Goal: Task Accomplishment & Management: Use online tool/utility

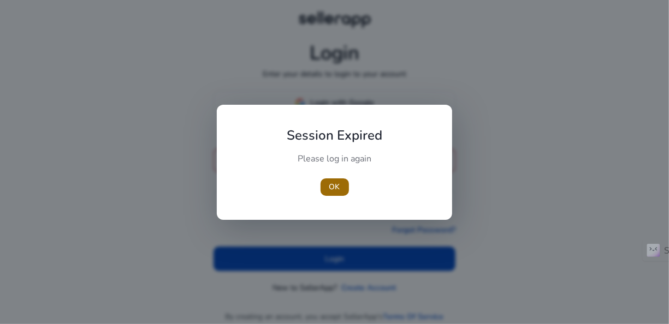
type input "**********"
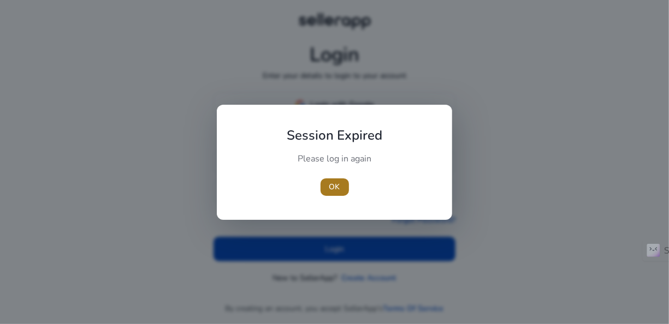
click at [330, 183] on span "OK" at bounding box center [334, 186] width 11 height 11
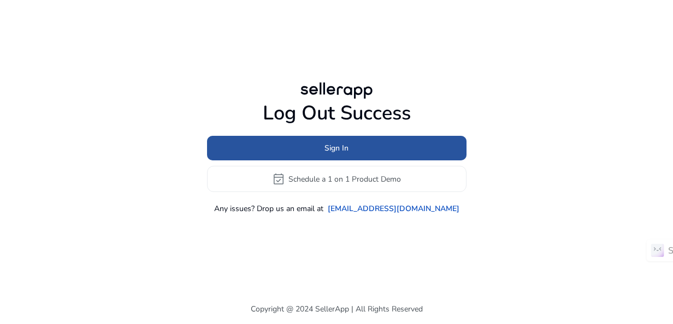
click at [337, 151] on span "Sign In" at bounding box center [336, 148] width 24 height 11
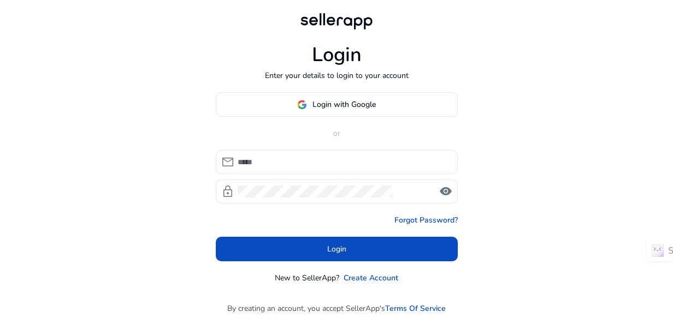
type input "**********"
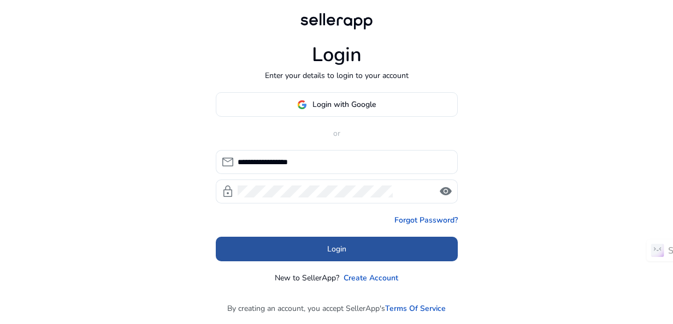
click at [337, 251] on span "Login" at bounding box center [336, 249] width 19 height 11
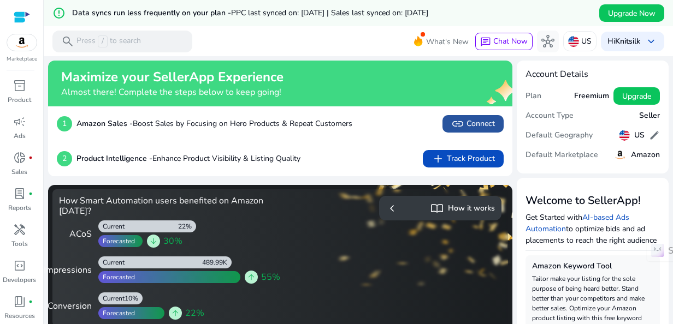
click at [465, 126] on span "link Connect" at bounding box center [473, 123] width 44 height 13
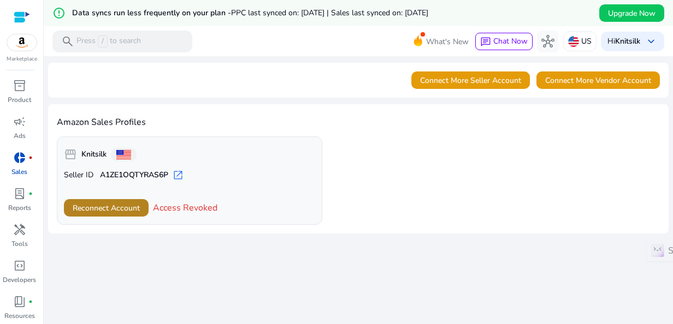
click at [120, 204] on span "Reconnect Account" at bounding box center [106, 208] width 67 height 11
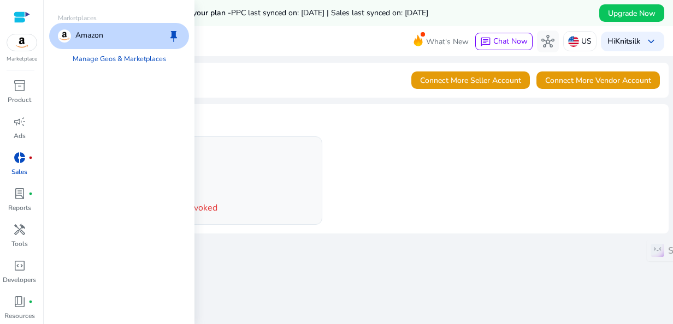
click at [22, 44] on img at bounding box center [21, 42] width 29 height 16
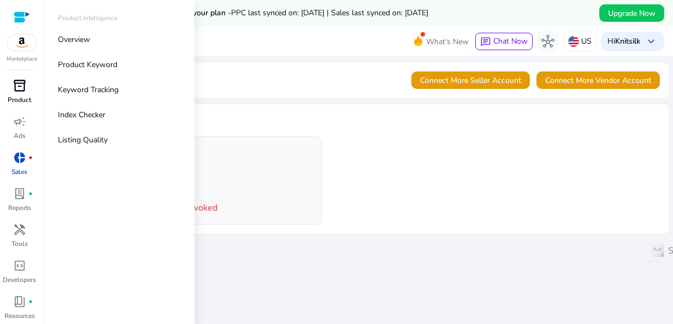
click at [17, 92] on span "inventory_2" at bounding box center [19, 85] width 13 height 13
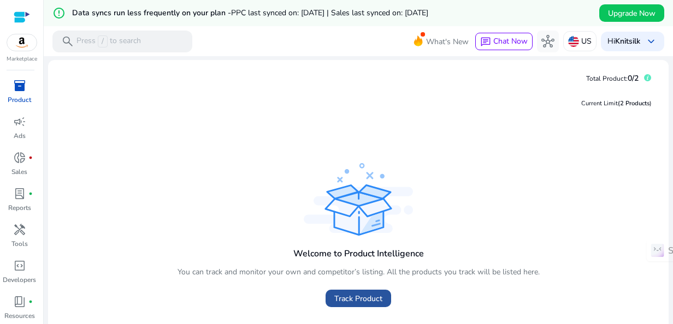
click at [338, 305] on span at bounding box center [358, 299] width 66 height 26
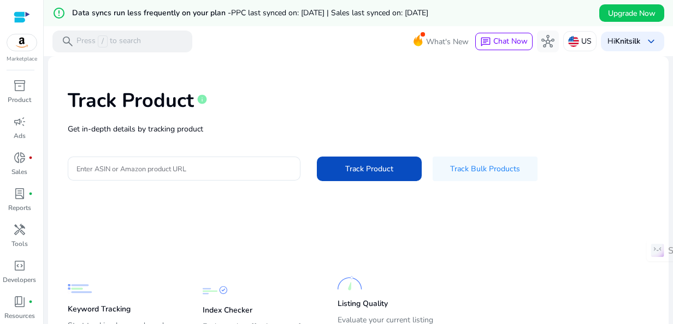
scroll to position [33, 0]
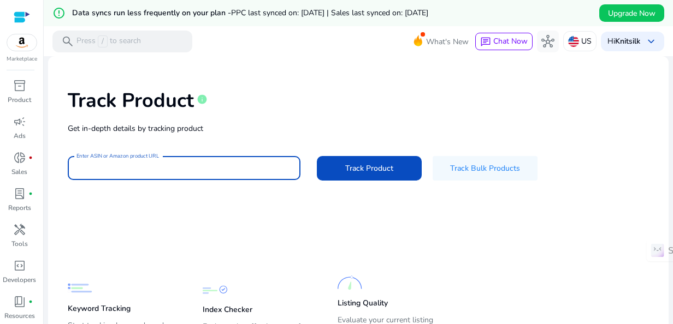
click at [176, 169] on input "Enter ASIN or Amazon product URL" at bounding box center [183, 168] width 215 height 12
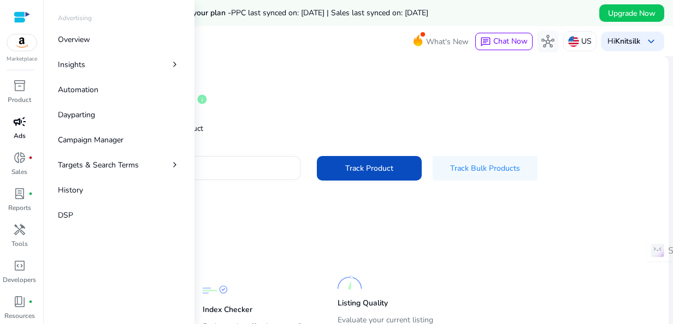
click at [23, 127] on span "campaign" at bounding box center [19, 121] width 13 height 13
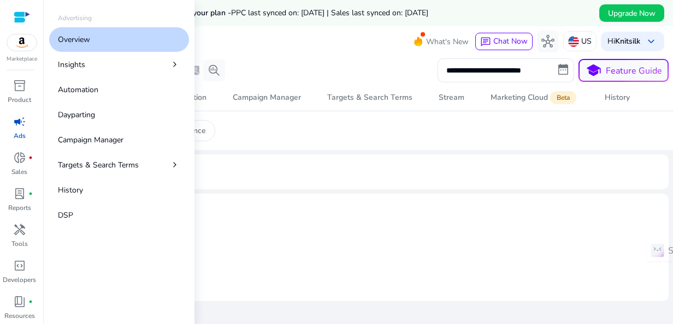
click at [86, 39] on p "Overview" at bounding box center [74, 39] width 32 height 11
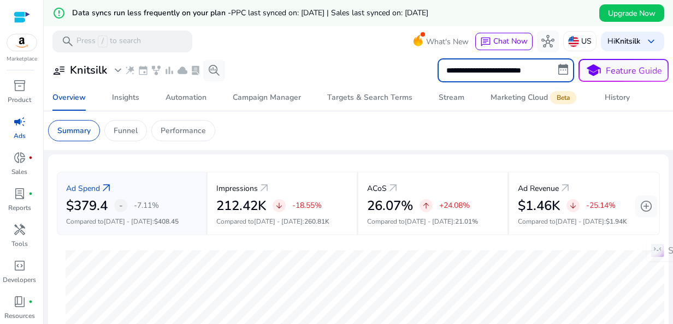
click at [556, 67] on input "**********" at bounding box center [505, 70] width 137 height 24
select select "*"
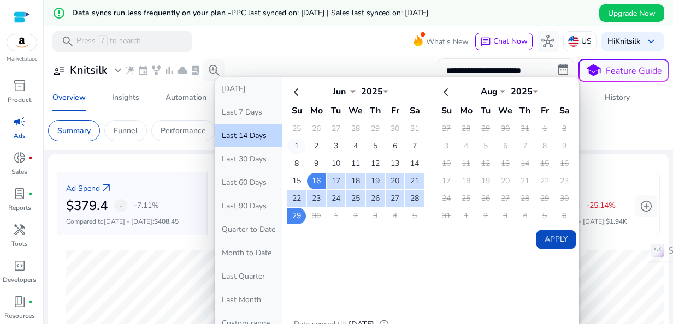
click at [293, 142] on td "1" at bounding box center [296, 146] width 19 height 16
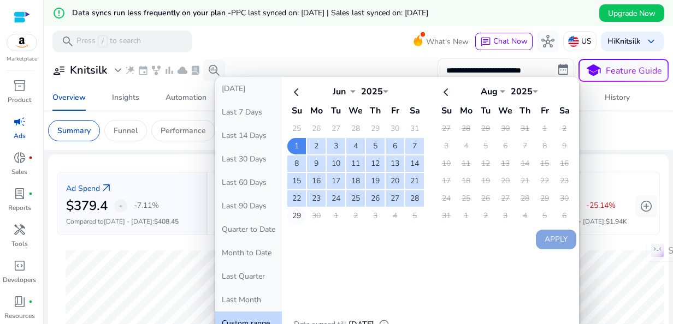
click at [292, 213] on td "29" at bounding box center [296, 216] width 19 height 16
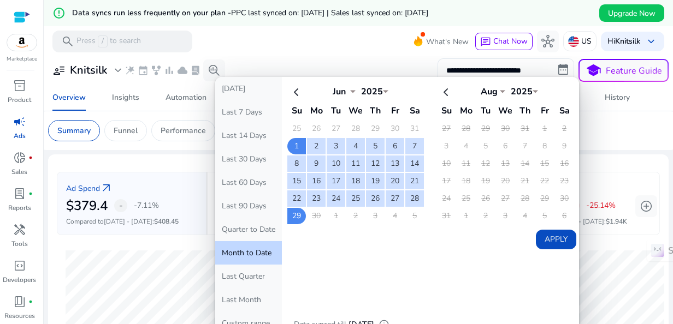
click at [552, 236] on button "Apply" at bounding box center [556, 240] width 40 height 20
type input "**********"
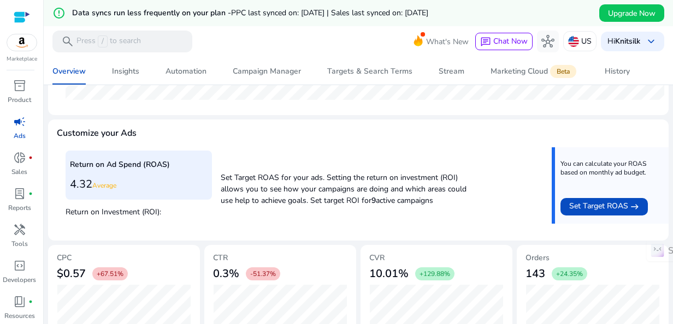
scroll to position [465, 0]
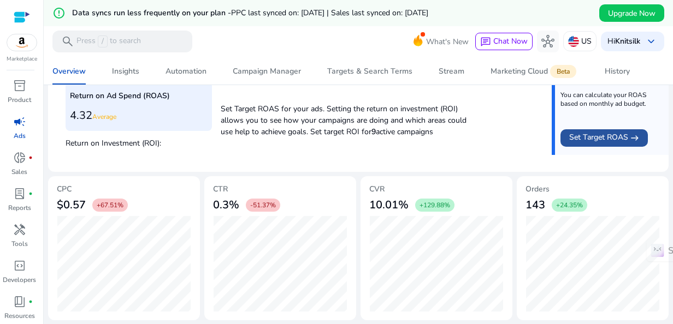
click at [619, 138] on span "Set Target ROAS" at bounding box center [598, 138] width 59 height 13
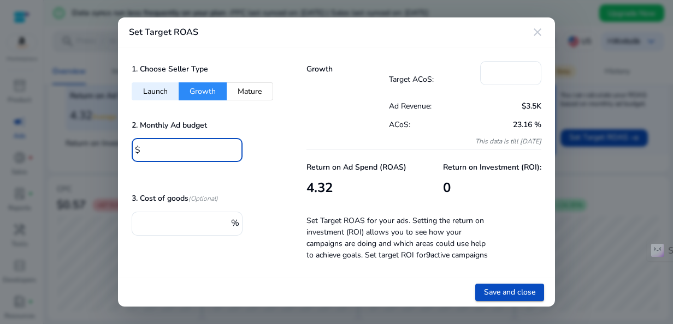
click at [162, 152] on input "*" at bounding box center [189, 149] width 90 height 12
type input "***"
click at [500, 69] on input "*" at bounding box center [511, 72] width 44 height 12
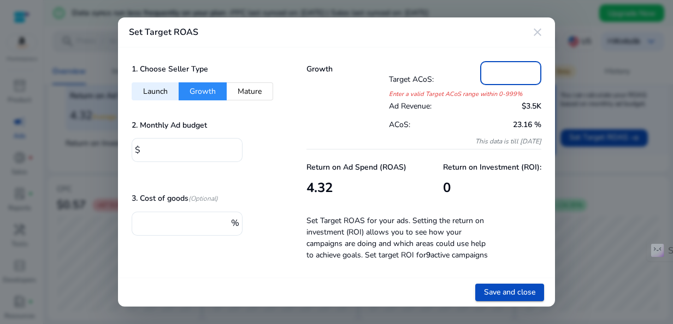
click at [500, 69] on input "*" at bounding box center [511, 72] width 44 height 12
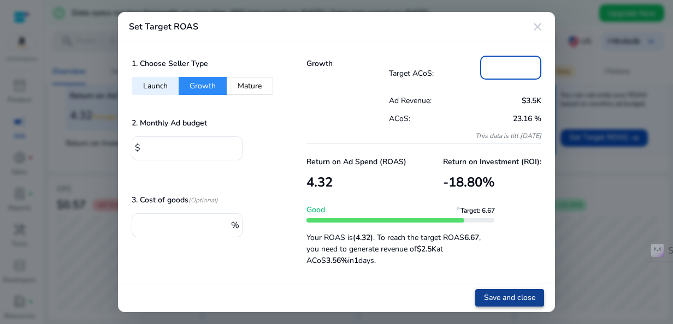
type input "**"
click at [497, 299] on span "Save and close" at bounding box center [509, 297] width 51 height 11
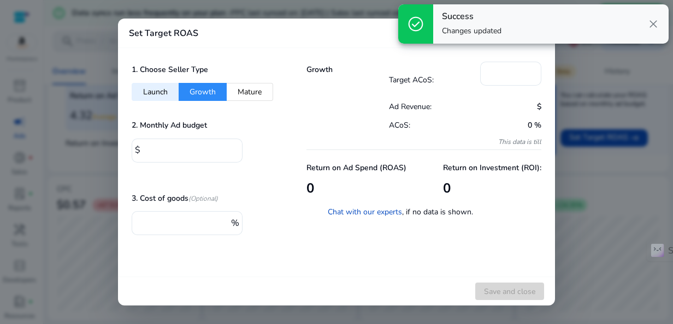
type input "*"
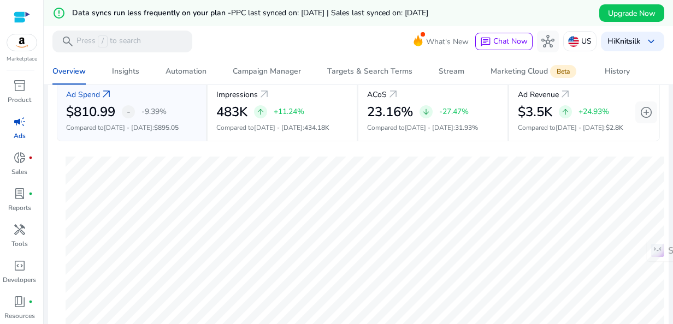
scroll to position [93, 0]
click at [124, 64] on span "Insights" at bounding box center [125, 71] width 27 height 26
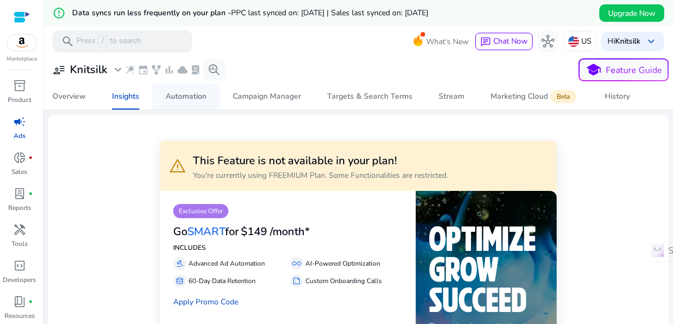
click at [183, 98] on div "Automation" at bounding box center [185, 97] width 41 height 8
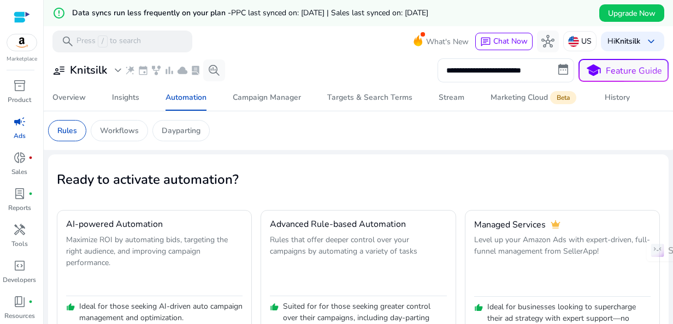
scroll to position [60, 0]
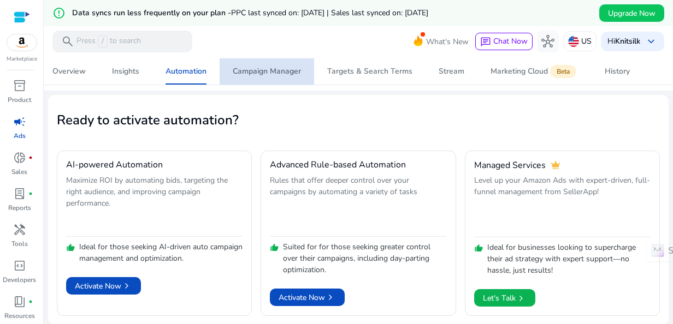
click at [272, 70] on div "Campaign Manager" at bounding box center [267, 72] width 68 height 8
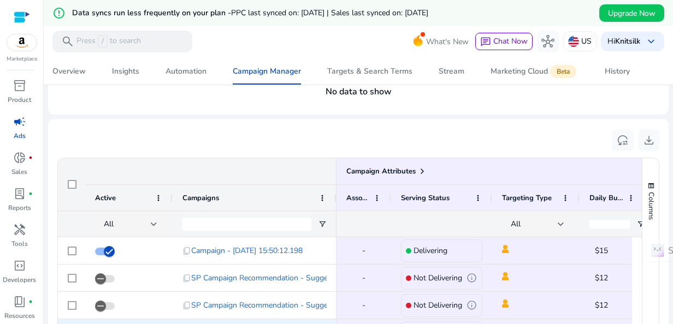
scroll to position [94, 0]
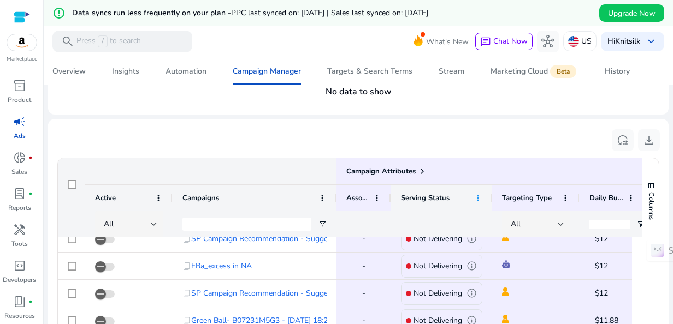
click at [478, 198] on span at bounding box center [477, 198] width 9 height 9
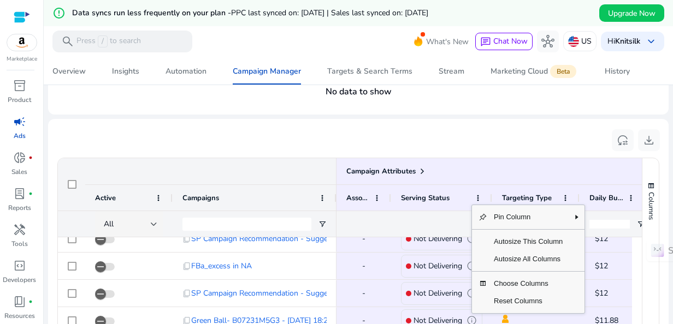
click at [208, 121] on mat-card "reset_settings download Press ALT DOWN to open column menu Drag here to set row…" at bounding box center [358, 263] width 620 height 288
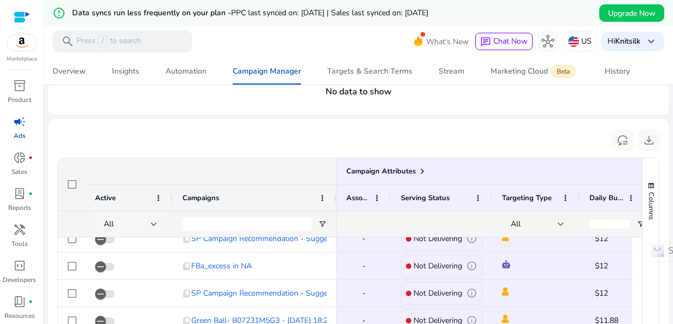
click at [153, 222] on div at bounding box center [154, 224] width 7 height 4
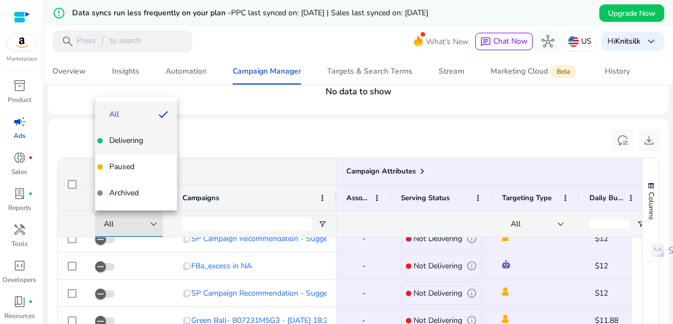
click at [139, 139] on span "Delivering" at bounding box center [126, 140] width 34 height 11
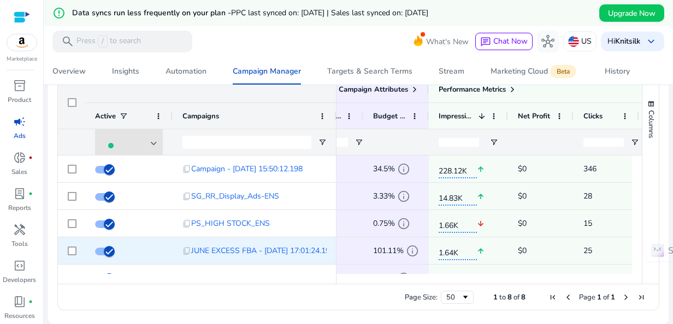
scroll to position [0, 0]
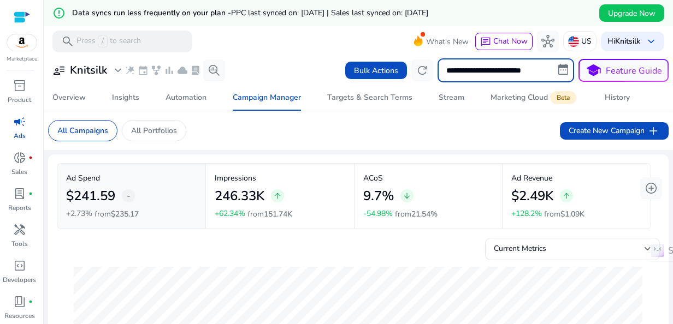
click at [493, 74] on input "**********" at bounding box center [505, 70] width 137 height 24
select select "*"
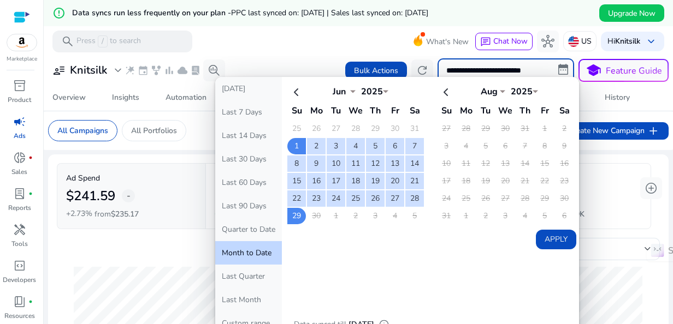
click at [493, 74] on input "**********" at bounding box center [505, 70] width 137 height 24
click at [283, 49] on mat-toolbar "search Press / to search What's New chat Chat Now hub US Hi Knitsilk keyboard_a…" at bounding box center [358, 41] width 629 height 30
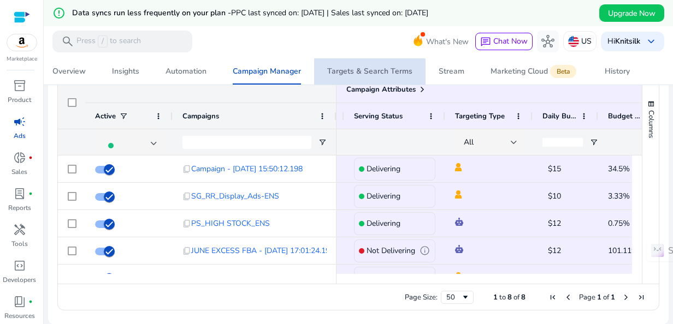
click at [389, 68] on div "Targets & Search Terms" at bounding box center [369, 72] width 85 height 8
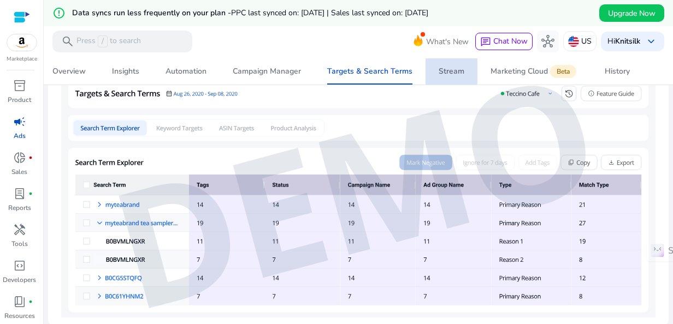
click at [447, 71] on div "Stream" at bounding box center [451, 72] width 26 height 8
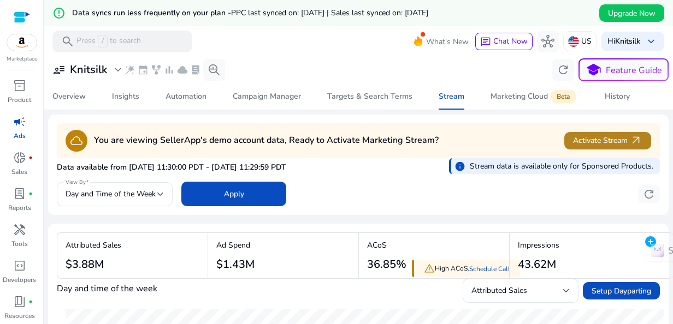
click at [589, 137] on span "Activate Stream arrow_outward" at bounding box center [607, 140] width 69 height 13
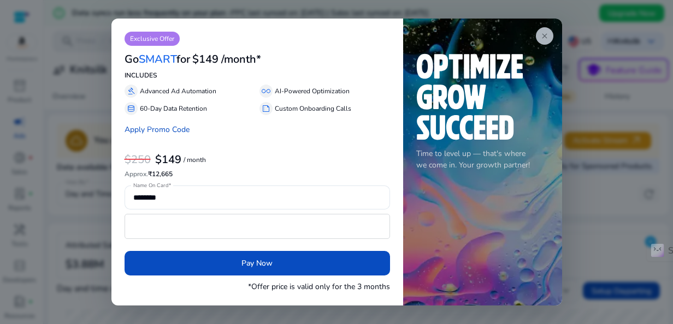
click at [545, 35] on span "close" at bounding box center [544, 36] width 9 height 9
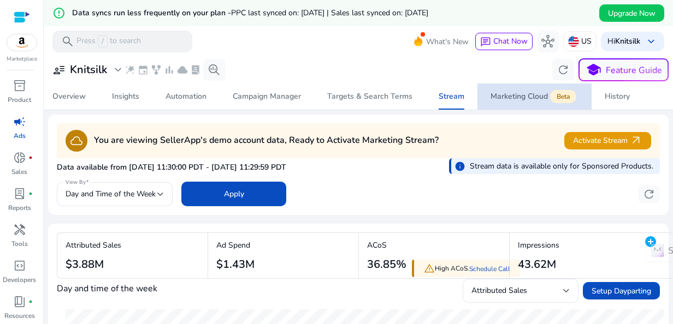
click at [517, 96] on div "Marketing Cloud Beta" at bounding box center [534, 96] width 88 height 9
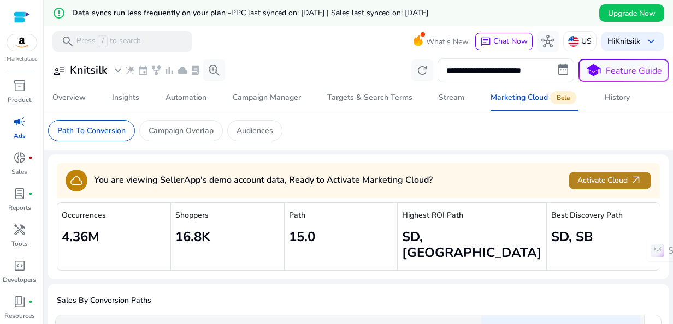
click at [614, 177] on span "Activate Cloud arrow_outward" at bounding box center [609, 180] width 65 height 13
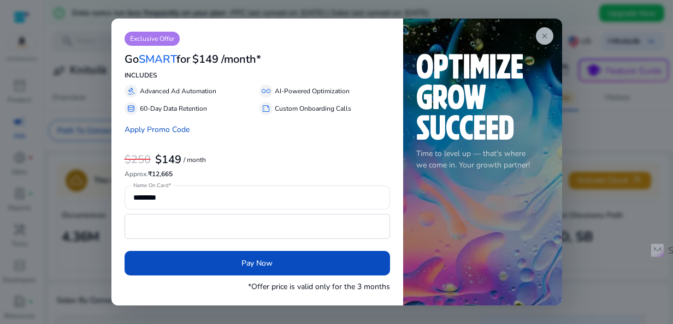
click at [546, 35] on span "close" at bounding box center [544, 36] width 9 height 9
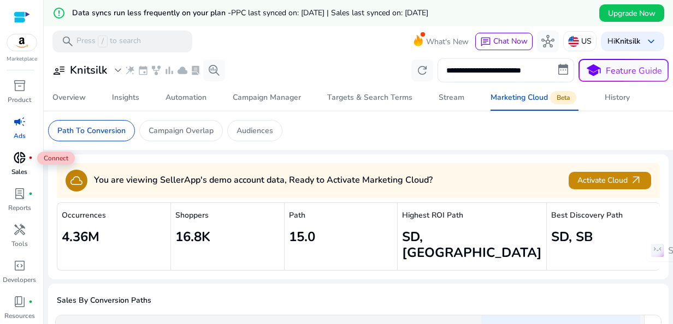
click at [22, 162] on span "donut_small" at bounding box center [19, 157] width 13 height 13
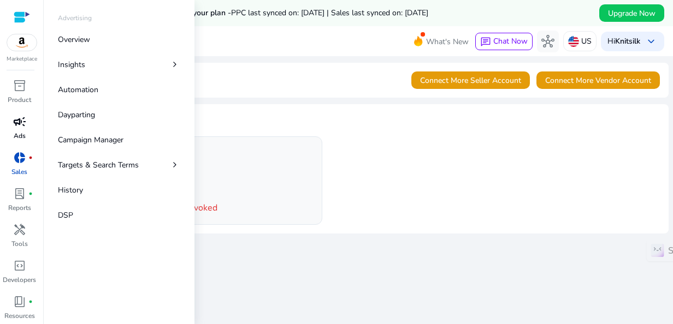
click at [12, 121] on div "campaign" at bounding box center [19, 121] width 31 height 17
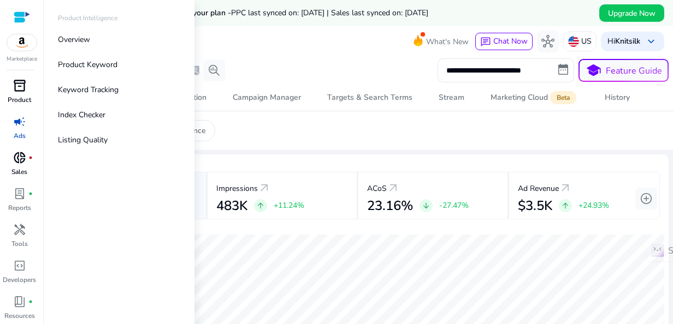
click at [21, 89] on span "inventory_2" at bounding box center [19, 85] width 13 height 13
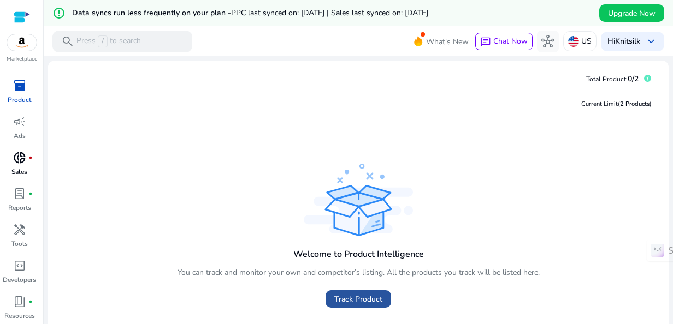
click at [341, 298] on span "Track Product" at bounding box center [358, 299] width 48 height 11
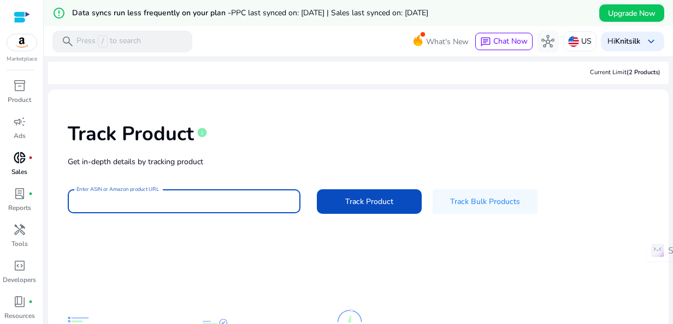
click at [170, 204] on input "Enter ASIN or Amazon product URL" at bounding box center [183, 201] width 215 height 12
paste input "**********"
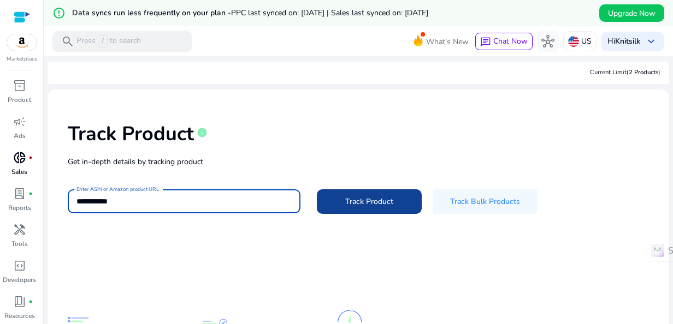
click at [347, 204] on span "Track Product" at bounding box center [369, 201] width 48 height 11
type input "**********"
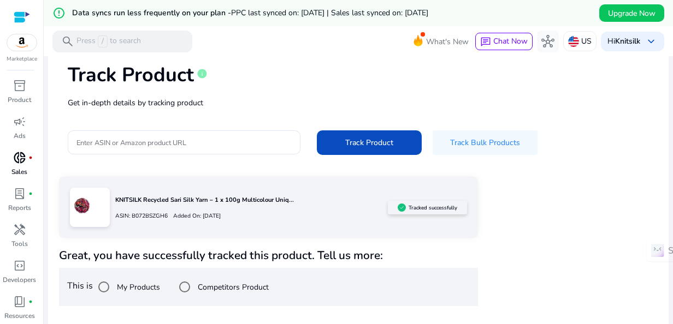
scroll to position [52, 0]
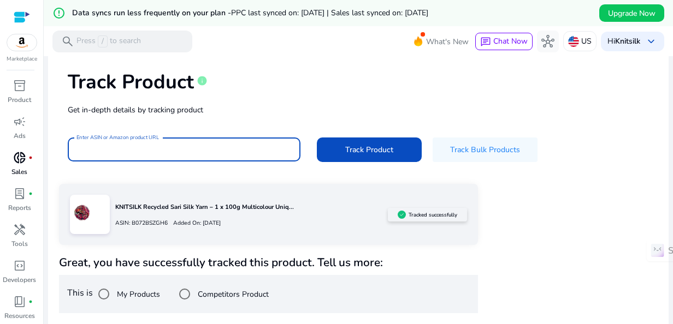
click at [209, 153] on input "Enter ASIN or Amazon product URL" at bounding box center [183, 150] width 215 height 12
paste input "**********"
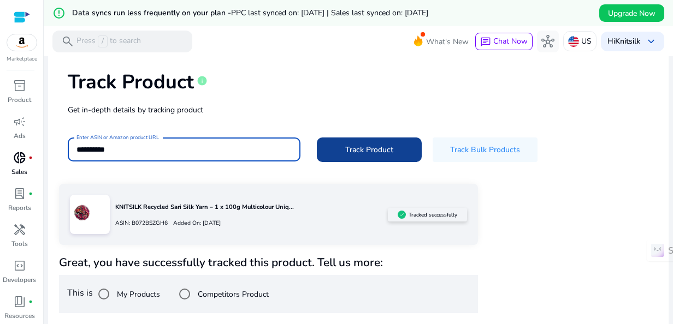
type input "**********"
click at [338, 153] on span at bounding box center [369, 150] width 105 height 26
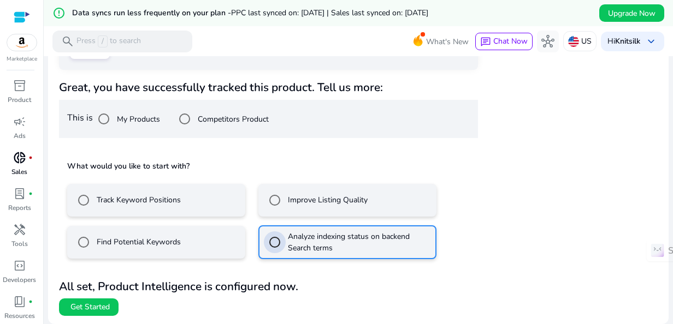
scroll to position [227, 0]
click at [88, 303] on span "Get Started" at bounding box center [89, 308] width 39 height 11
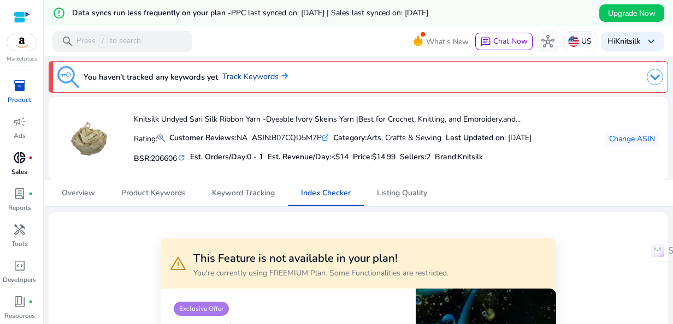
click at [240, 75] on link "Track Keywords" at bounding box center [255, 77] width 66 height 12
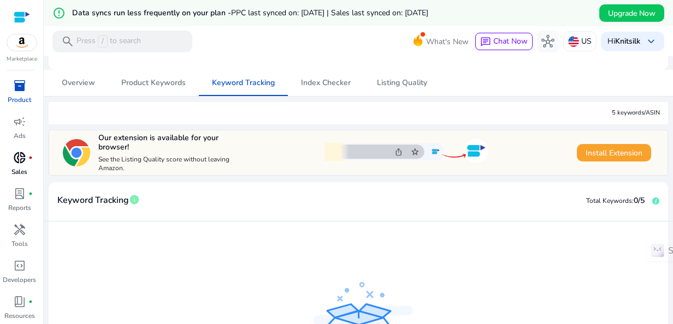
scroll to position [17, 0]
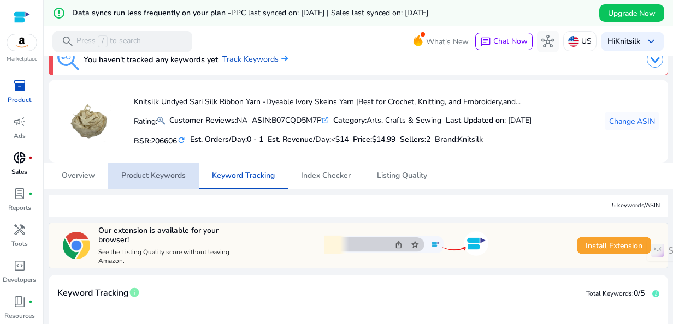
click at [163, 177] on span "Product Keywords" at bounding box center [153, 176] width 64 height 8
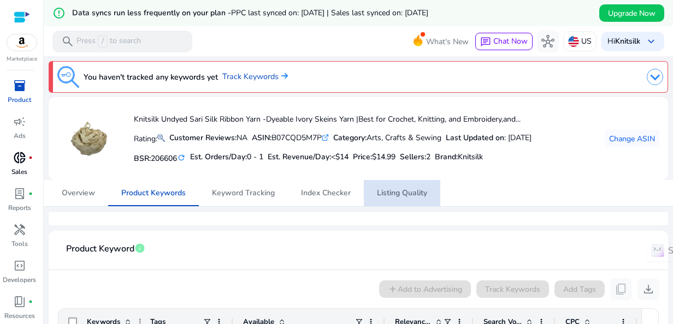
click at [417, 194] on span "Listing Quality" at bounding box center [402, 193] width 50 height 8
